Goal: Task Accomplishment & Management: Manage account settings

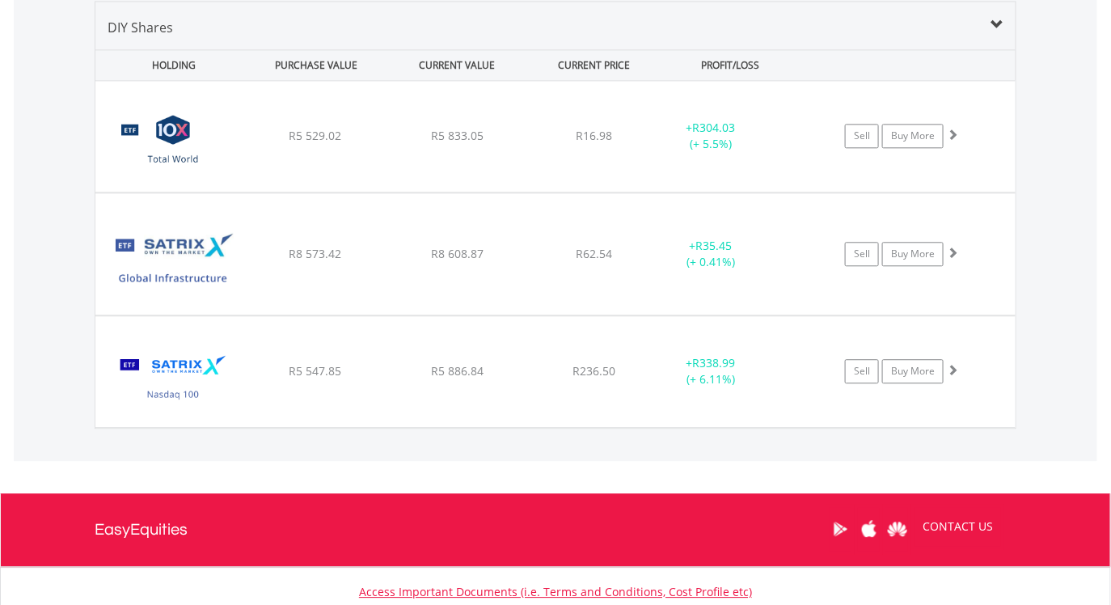
scroll to position [155, 307]
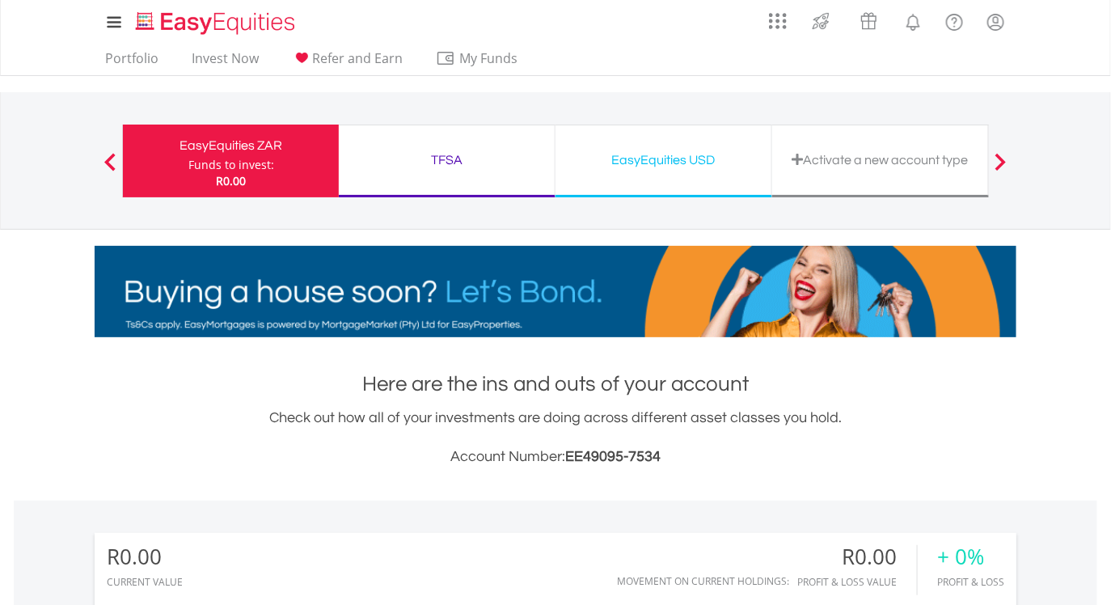
scroll to position [155, 307]
click at [660, 160] on div "EasyEquities USD" at bounding box center [663, 160] width 196 height 23
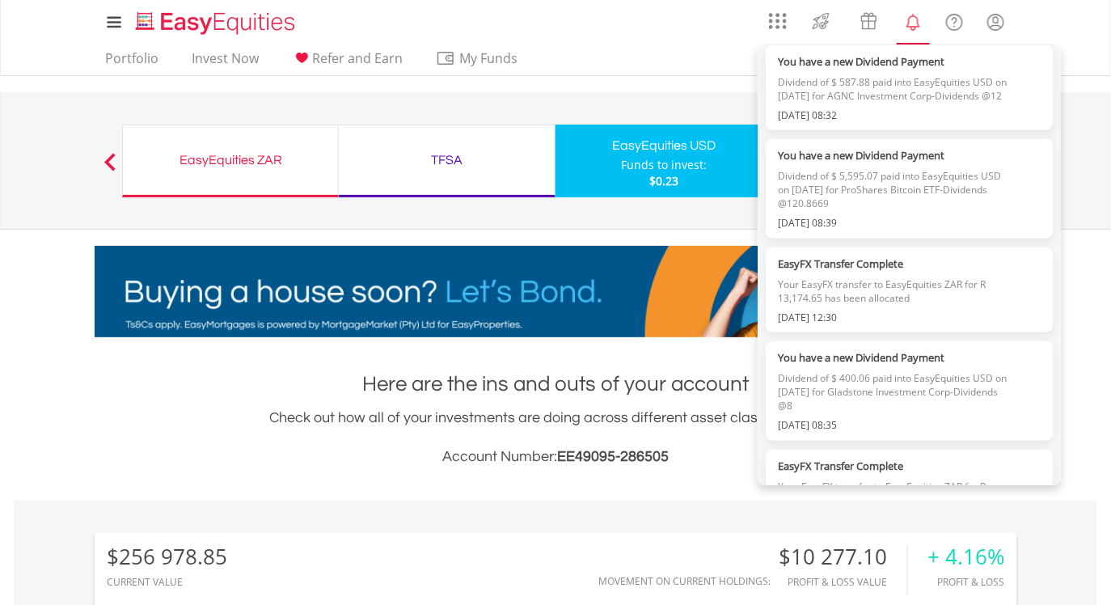
scroll to position [230, 0]
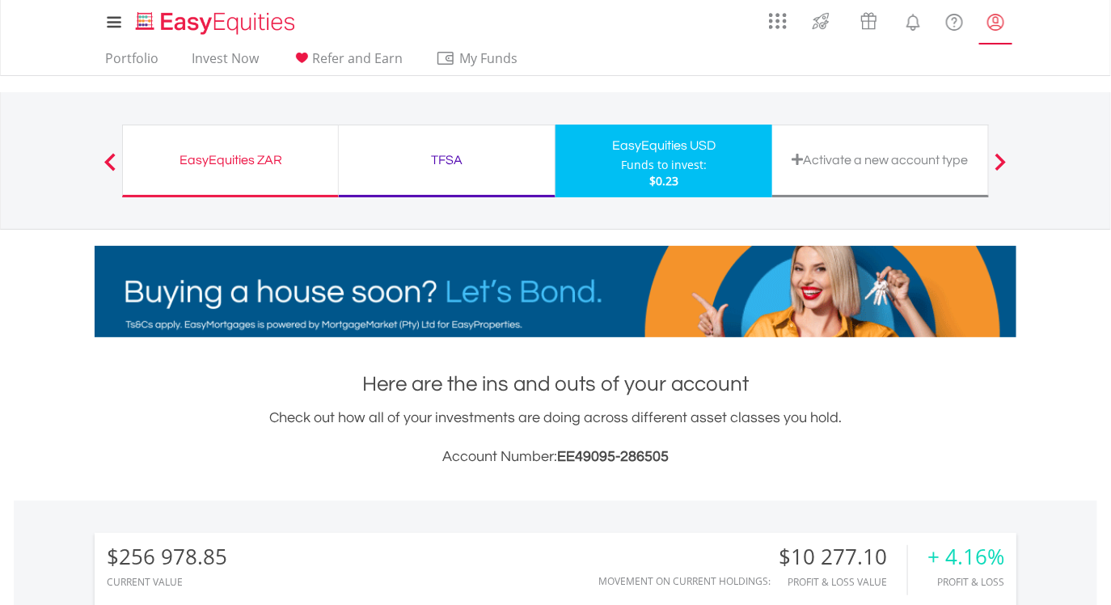
click at [994, 18] on lord-icon "My Profile" at bounding box center [996, 22] width 20 height 20
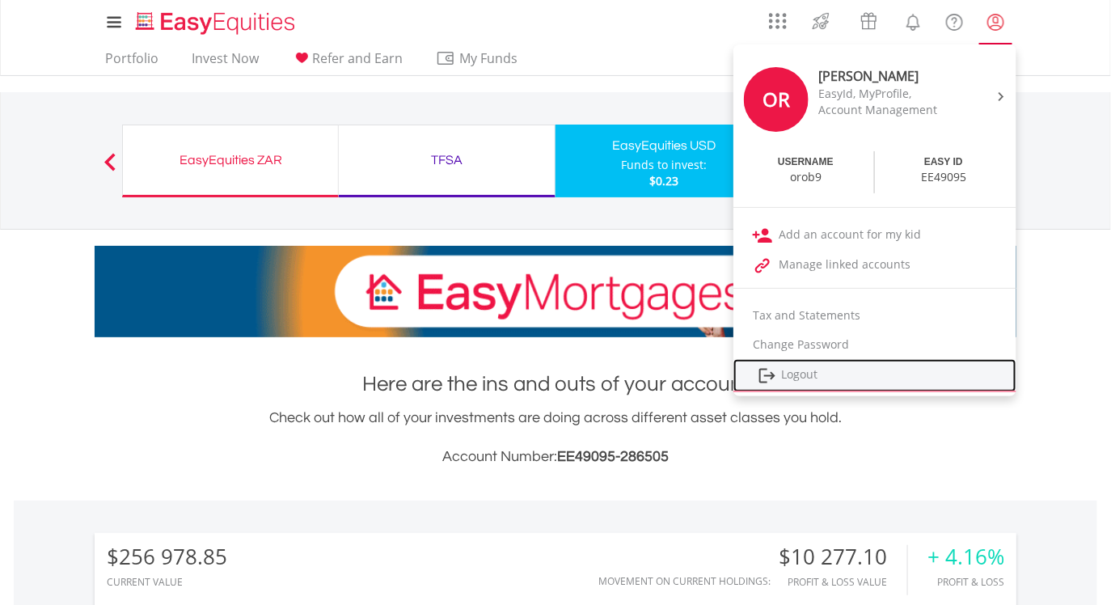
click at [839, 369] on link "Logout" at bounding box center [874, 375] width 283 height 33
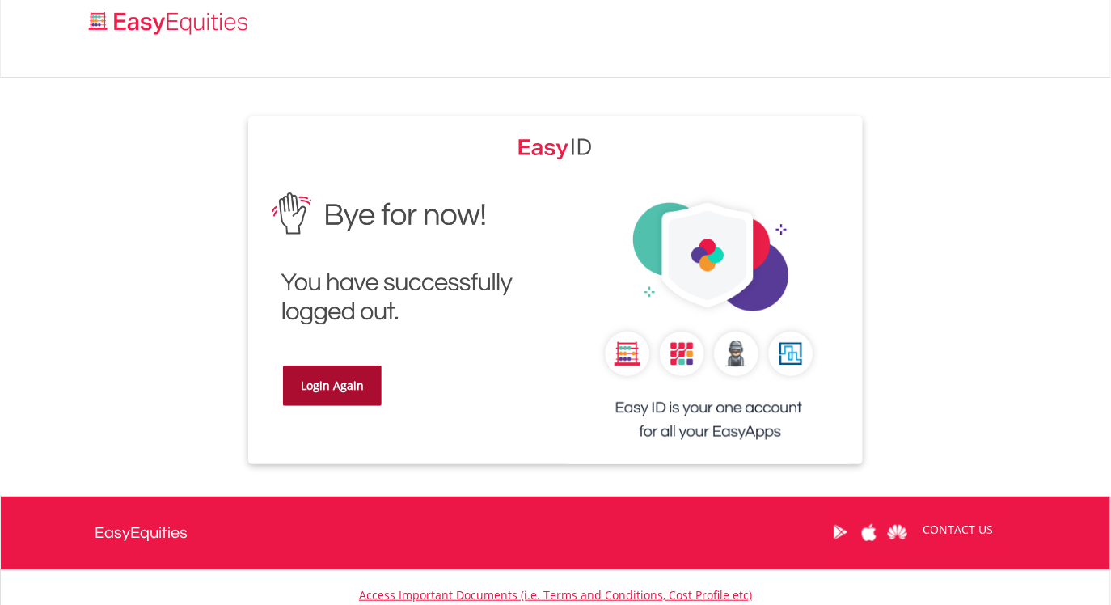
click at [345, 383] on link "Login Again" at bounding box center [332, 385] width 99 height 40
